Goal: Use online tool/utility: Utilize a website feature to perform a specific function

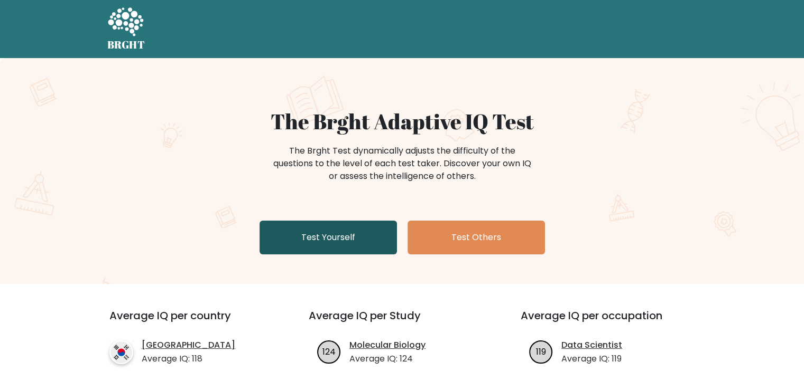
click at [318, 235] on link "Test Yourself" at bounding box center [327, 238] width 137 height 34
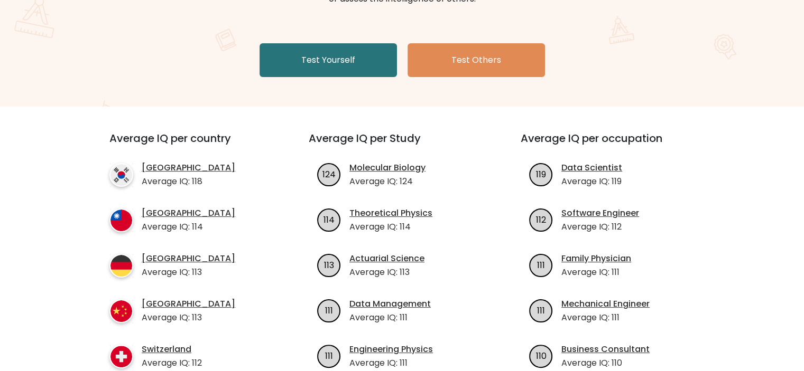
scroll to position [264, 0]
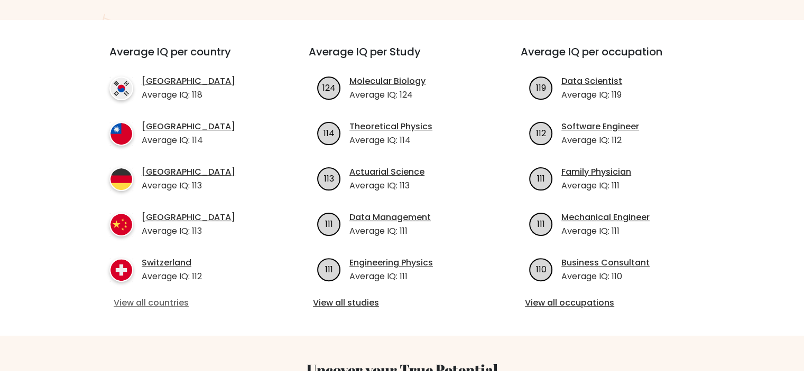
click at [164, 303] on link "View all countries" at bounding box center [190, 303] width 153 height 13
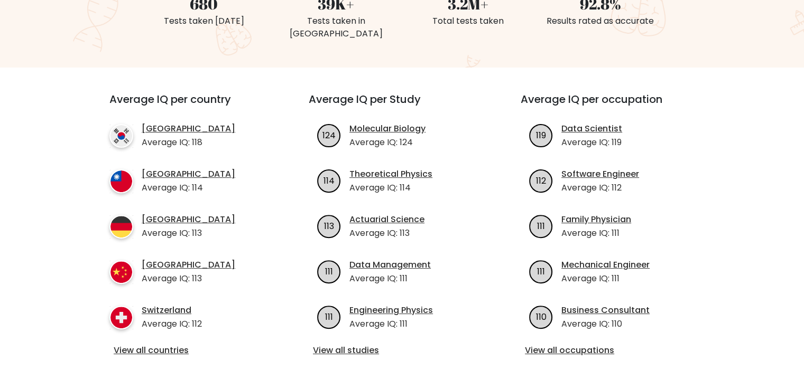
scroll to position [0, 0]
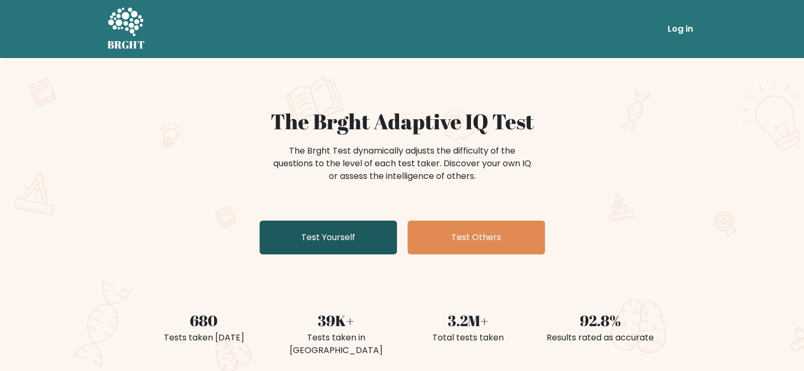
click at [383, 228] on link "Test Yourself" at bounding box center [327, 238] width 137 height 34
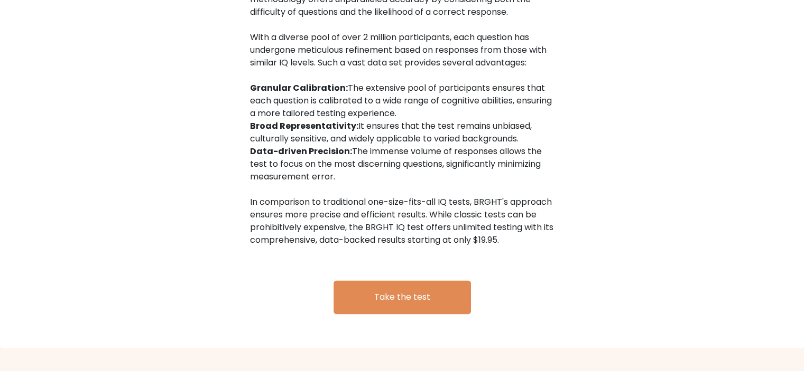
scroll to position [1742, 0]
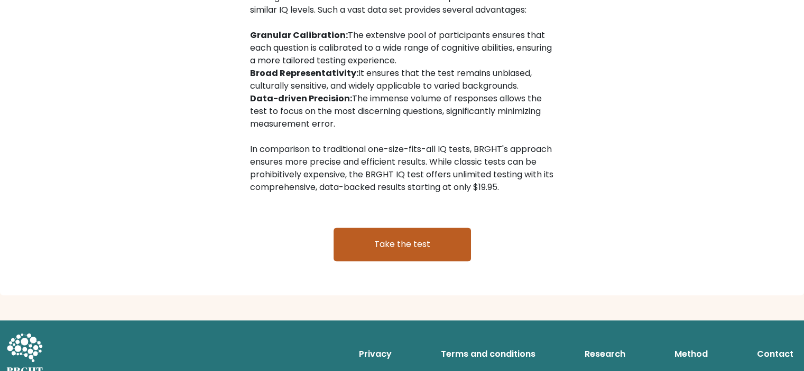
click at [410, 237] on link "Take the test" at bounding box center [401, 245] width 137 height 34
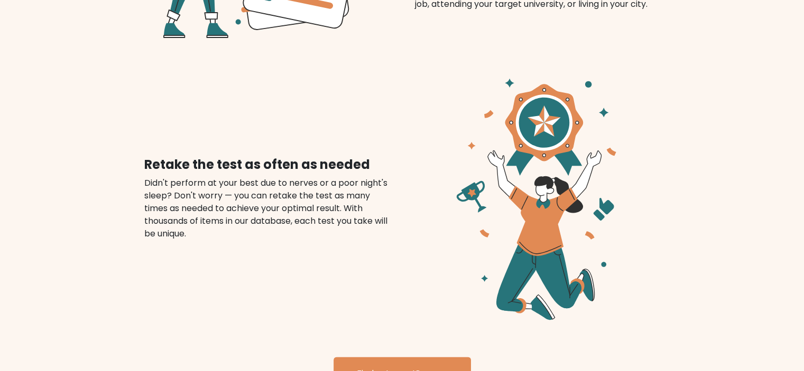
scroll to position [1161, 0]
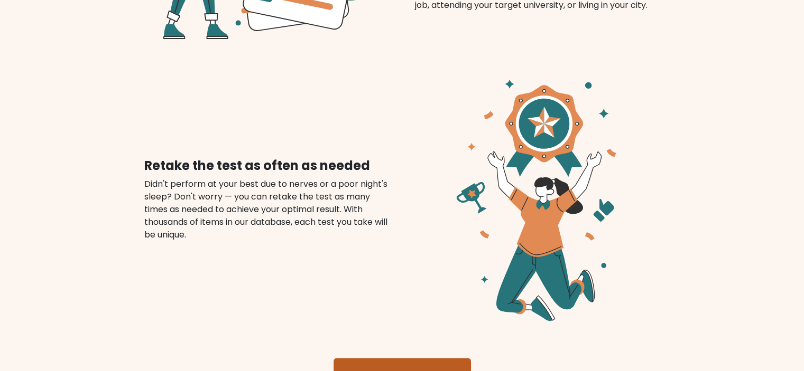
click at [435, 358] on link "Find out your IQ score" at bounding box center [401, 375] width 137 height 34
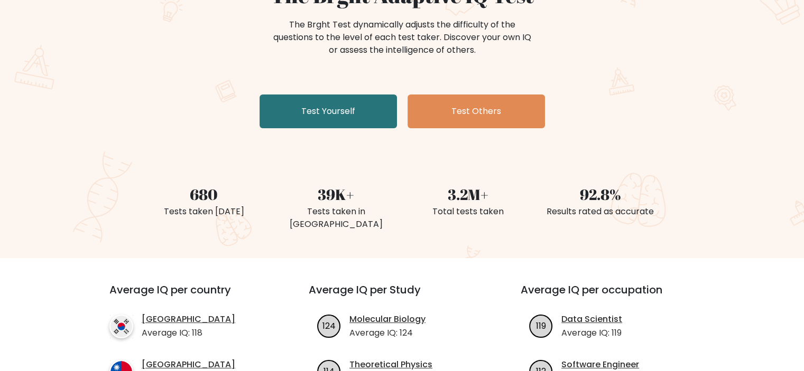
scroll to position [0, 0]
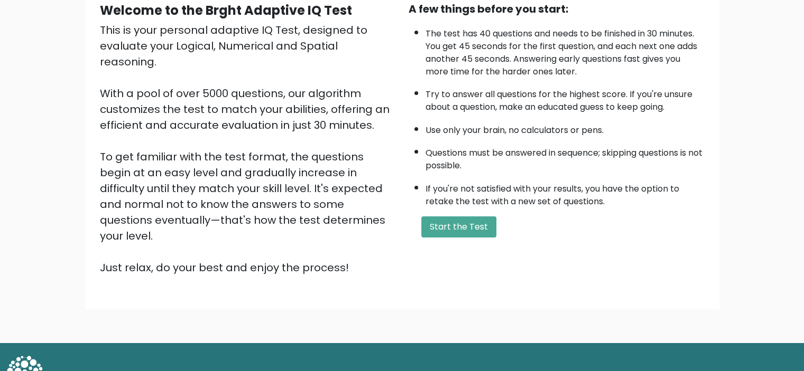
scroll to position [112, 0]
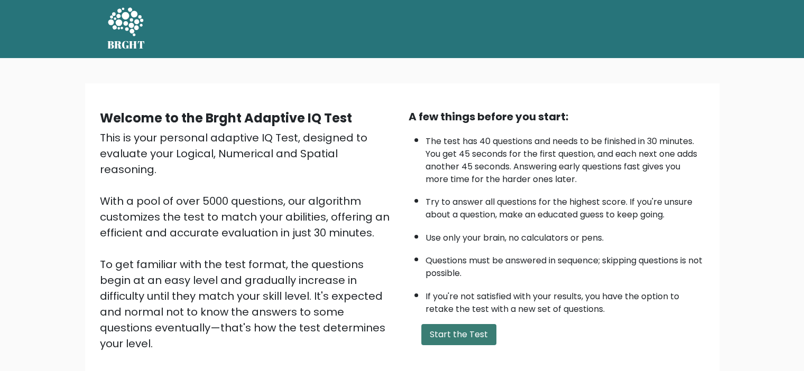
click at [457, 332] on button "Start the Test" at bounding box center [458, 334] width 75 height 21
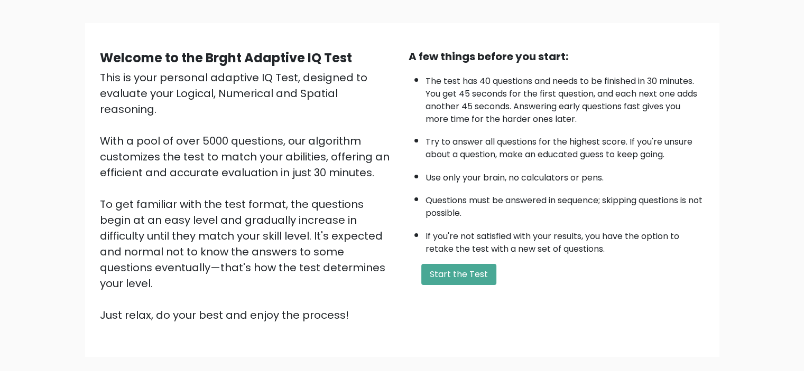
scroll to position [112, 0]
